Goal: Task Accomplishment & Management: Manage account settings

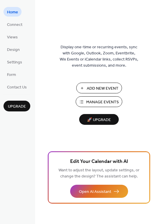
click at [93, 85] on span "Add New Event" at bounding box center [103, 88] width 32 height 6
click at [15, 103] on span "Upgrade" at bounding box center [17, 106] width 18 height 6
click at [14, 24] on span "Connect" at bounding box center [14, 25] width 15 height 6
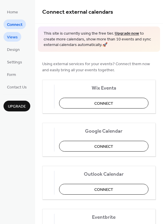
click at [12, 35] on span "Views" at bounding box center [12, 37] width 11 height 6
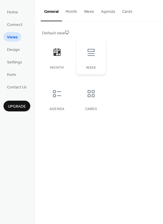
click at [91, 57] on div at bounding box center [90, 52] width 17 height 17
click at [95, 89] on icon at bounding box center [90, 93] width 9 height 9
click at [58, 98] on div at bounding box center [56, 93] width 17 height 17
click at [72, 11] on button "Month" at bounding box center [71, 10] width 19 height 21
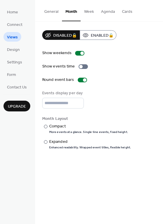
click at [86, 12] on button "Week" at bounding box center [88, 10] width 17 height 21
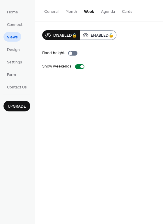
click at [113, 12] on button "Agenda" at bounding box center [107, 10] width 21 height 21
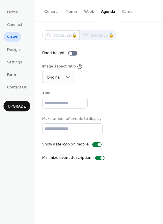
click at [127, 13] on button "Cards" at bounding box center [126, 10] width 17 height 21
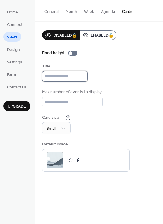
click at [52, 75] on input "text" at bounding box center [64, 76] width 45 height 11
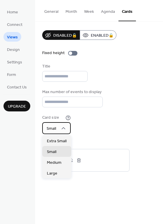
click at [64, 129] on icon at bounding box center [64, 128] width 4 height 2
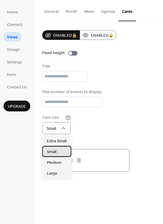
click at [53, 151] on span "Small" at bounding box center [52, 152] width 10 height 6
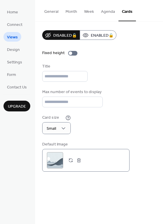
click at [56, 159] on div ";" at bounding box center [55, 160] width 16 height 16
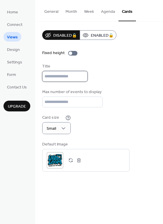
click at [54, 75] on input "text" at bounding box center [64, 76] width 45 height 11
click at [57, 77] on input "text" at bounding box center [64, 76] width 45 height 11
paste input "**********"
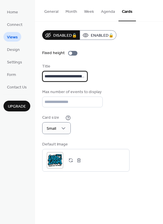
scroll to position [0, 3]
type input "**********"
click at [114, 89] on div "**********" at bounding box center [98, 100] width 113 height 141
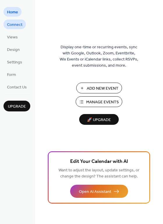
click at [18, 25] on span "Connect" at bounding box center [14, 25] width 15 height 6
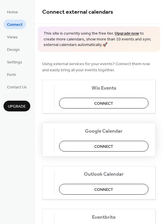
click at [113, 145] on span "Connect" at bounding box center [103, 146] width 19 height 6
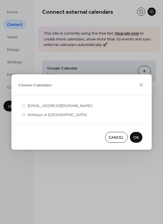
click at [136, 137] on span "OK" at bounding box center [136, 137] width 6 height 6
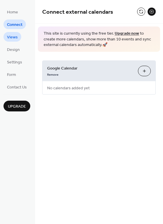
click at [12, 36] on span "Views" at bounding box center [12, 37] width 11 height 6
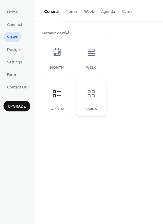
click at [96, 98] on div at bounding box center [90, 93] width 17 height 17
click at [59, 94] on icon at bounding box center [56, 93] width 9 height 9
click at [126, 14] on button "Cards" at bounding box center [126, 10] width 17 height 21
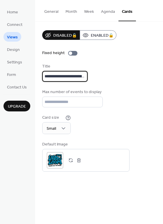
scroll to position [1, 3]
drag, startPoint x: 44, startPoint y: 76, endPoint x: 116, endPoint y: 83, distance: 72.1
click at [116, 83] on div "**********" at bounding box center [98, 100] width 113 height 141
click at [116, 84] on div "Disabled 🔒 Enabled 🔒 Fixed height Title Max number of events to display ** Card…" at bounding box center [98, 100] width 113 height 141
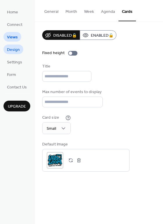
click at [9, 51] on span "Design" at bounding box center [13, 50] width 13 height 6
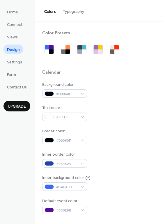
click at [79, 12] on button "Typography" at bounding box center [73, 10] width 28 height 21
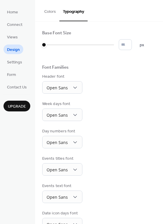
click at [45, 13] on button "Colors" at bounding box center [50, 10] width 19 height 21
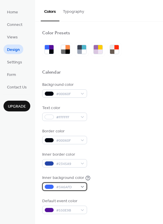
click at [71, 187] on span "#3A6AFD" at bounding box center [66, 187] width 21 height 6
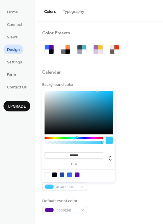
type input "*******"
drag, startPoint x: 82, startPoint y: 136, endPoint x: 77, endPoint y: 137, distance: 5.3
click at [77, 137] on div at bounding box center [77, 137] width 2 height 2
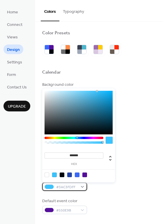
click at [51, 188] on div at bounding box center [48, 186] width 9 height 5
click at [109, 139] on div at bounding box center [108, 139] width 7 height 7
click at [109, 140] on div at bounding box center [108, 139] width 7 height 7
click at [55, 174] on div at bounding box center [54, 174] width 5 height 5
click at [144, 155] on div "Inner border color #2345A9" at bounding box center [98, 159] width 113 height 16
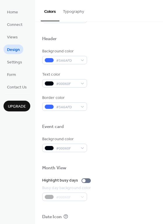
scroll to position [190, 0]
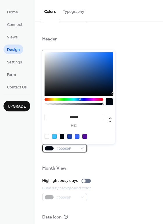
click at [71, 149] on span "#00060F" at bounding box center [66, 148] width 21 height 6
click at [45, 136] on div at bounding box center [46, 136] width 5 height 5
type input "*******"
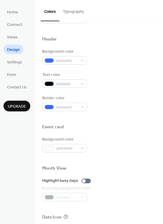
click at [112, 159] on div at bounding box center [98, 158] width 113 height 13
click at [74, 147] on span "#FFFFFFFF" at bounding box center [66, 148] width 21 height 6
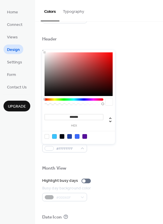
click at [111, 102] on div at bounding box center [108, 101] width 7 height 7
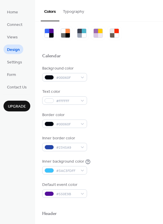
scroll to position [0, 0]
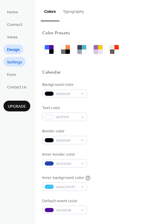
click at [16, 63] on span "Settings" at bounding box center [14, 62] width 15 height 6
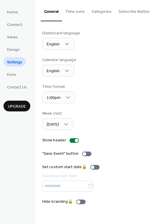
click at [74, 14] on button "Time zone" at bounding box center [75, 10] width 26 height 21
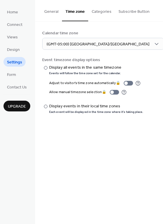
click at [97, 12] on button "Categories" at bounding box center [101, 10] width 27 height 21
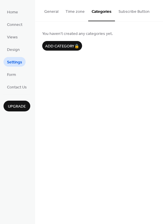
click at [143, 12] on button "Subscribe Button" at bounding box center [134, 10] width 38 height 21
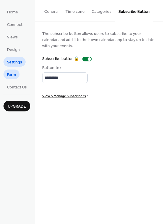
click at [17, 77] on link "Form" at bounding box center [11, 74] width 16 height 10
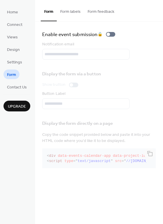
click at [69, 12] on button "Form labels" at bounding box center [70, 10] width 27 height 21
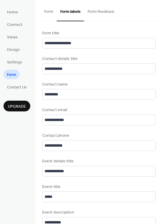
click at [98, 12] on button "Form feedback" at bounding box center [101, 10] width 34 height 21
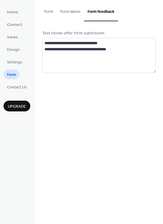
click at [50, 11] on button "Form" at bounding box center [49, 10] width 16 height 21
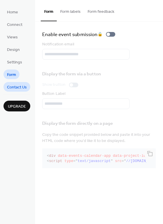
click at [17, 87] on span "Contact Us" at bounding box center [17, 87] width 20 height 6
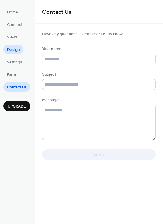
click at [15, 50] on span "Design" at bounding box center [13, 50] width 13 height 6
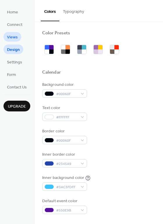
click at [14, 34] on span "Views" at bounding box center [12, 37] width 11 height 6
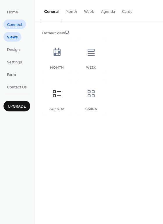
click at [15, 25] on span "Connect" at bounding box center [14, 25] width 15 height 6
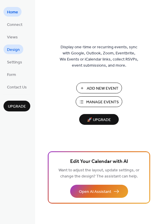
click at [13, 48] on span "Design" at bounding box center [13, 50] width 13 height 6
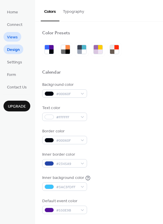
click at [12, 36] on span "Views" at bounding box center [12, 37] width 11 height 6
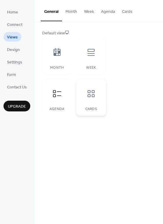
click at [89, 97] on icon at bounding box center [90, 93] width 9 height 9
click at [91, 53] on icon at bounding box center [90, 52] width 7 height 7
click at [59, 54] on icon at bounding box center [56, 52] width 9 height 9
click at [72, 12] on button "Month" at bounding box center [71, 10] width 19 height 21
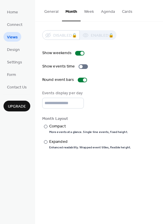
click at [87, 11] on button "Week" at bounding box center [88, 10] width 17 height 21
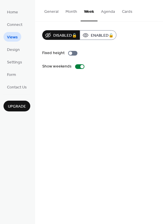
click at [102, 11] on button "Agenda" at bounding box center [107, 10] width 21 height 21
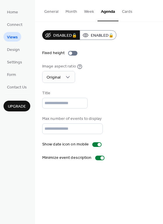
click at [124, 12] on button "Cards" at bounding box center [126, 10] width 17 height 21
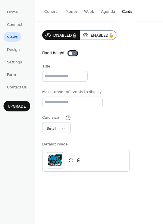
click at [73, 54] on div at bounding box center [72, 53] width 9 height 5
click at [73, 54] on div at bounding box center [74, 52] width 3 height 3
click at [74, 54] on div at bounding box center [72, 53] width 9 height 5
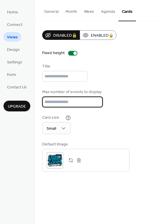
click at [53, 100] on input "**" at bounding box center [72, 101] width 60 height 11
drag, startPoint x: 53, startPoint y: 100, endPoint x: 25, endPoint y: 102, distance: 28.5
click at [25, 102] on div "Home Connect Views Design Settings Form Contact Us Upgrade Views Upgrade Genera…" at bounding box center [81, 112] width 163 height 224
type input "*"
click at [127, 127] on div "Card size Small" at bounding box center [98, 123] width 113 height 19
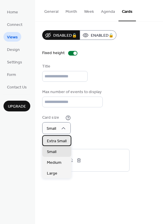
click at [61, 141] on span "Extra Small" at bounding box center [57, 141] width 20 height 6
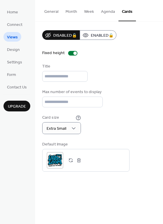
click at [114, 140] on div "Disabled 🔒 Enabled 🔒 Fixed height Title Max number of events to display * Card …" at bounding box center [98, 100] width 113 height 141
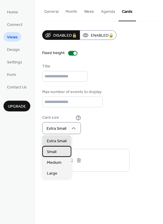
click at [53, 150] on span "Small" at bounding box center [52, 152] width 10 height 6
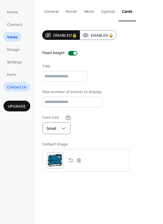
click at [22, 87] on span "Contact Us" at bounding box center [17, 87] width 20 height 6
